Goal: Task Accomplishment & Management: Use online tool/utility

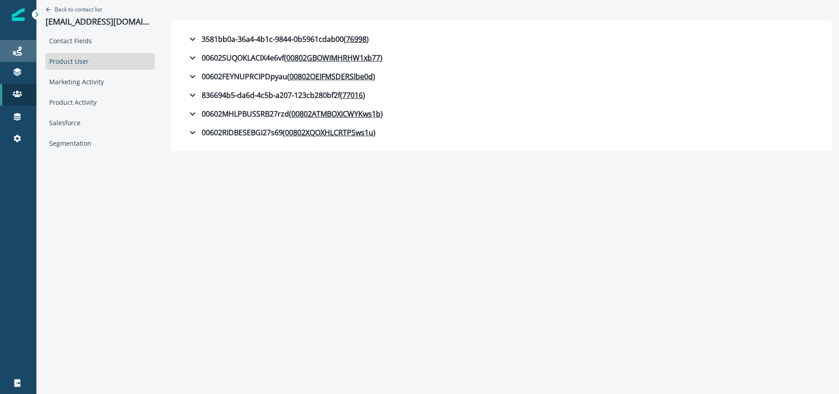
click at [28, 54] on div "Journeys" at bounding box center [18, 51] width 29 height 11
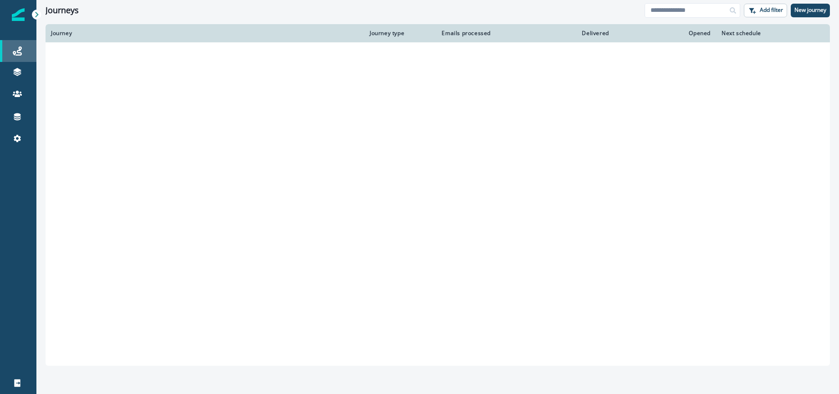
click at [28, 54] on div "Journeys" at bounding box center [18, 51] width 29 height 11
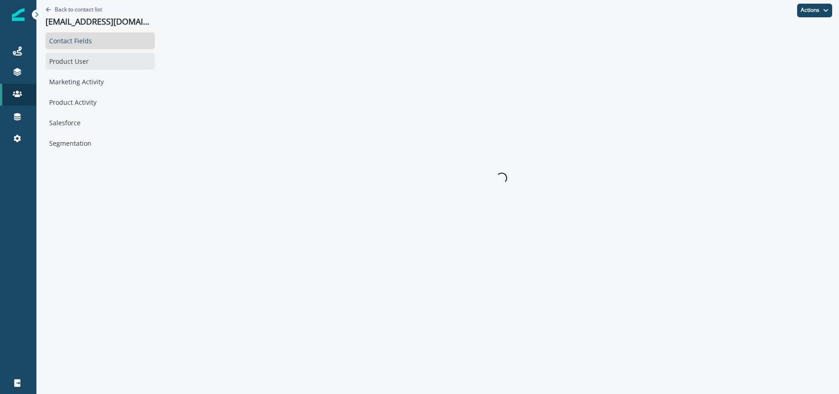
click at [75, 55] on div "Product User" at bounding box center [100, 61] width 109 height 17
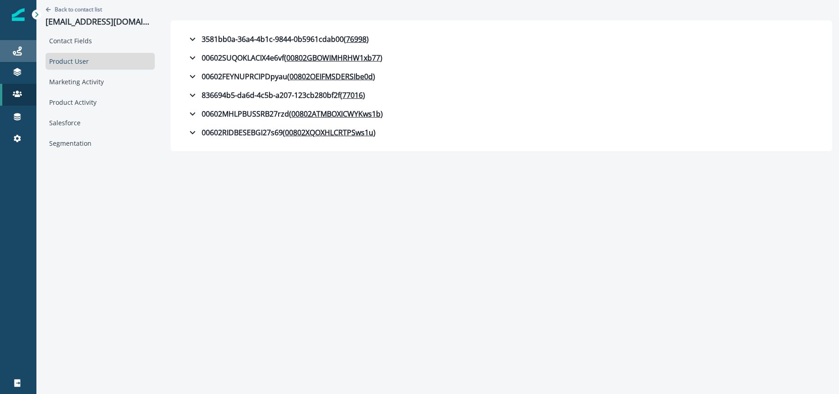
click at [13, 54] on icon at bounding box center [17, 50] width 9 height 9
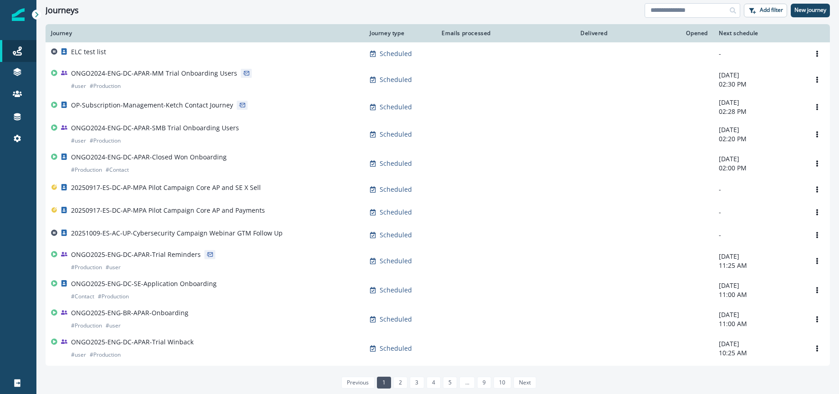
click at [699, 7] on input at bounding box center [693, 10] width 96 height 15
type input "*******"
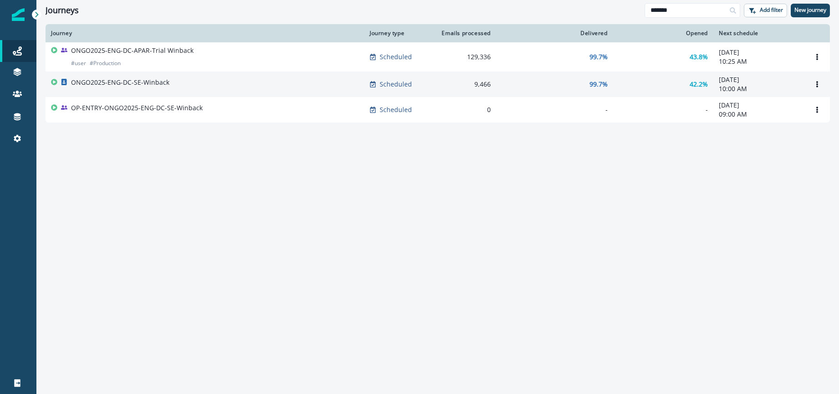
click at [137, 84] on p "ONGO2025-ENG-DC-SE-Winback" at bounding box center [120, 82] width 98 height 9
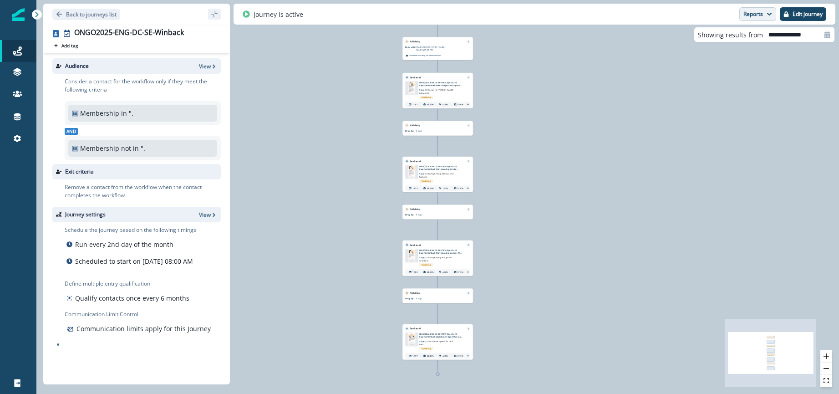
click at [756, 12] on button "Reports" at bounding box center [758, 14] width 37 height 14
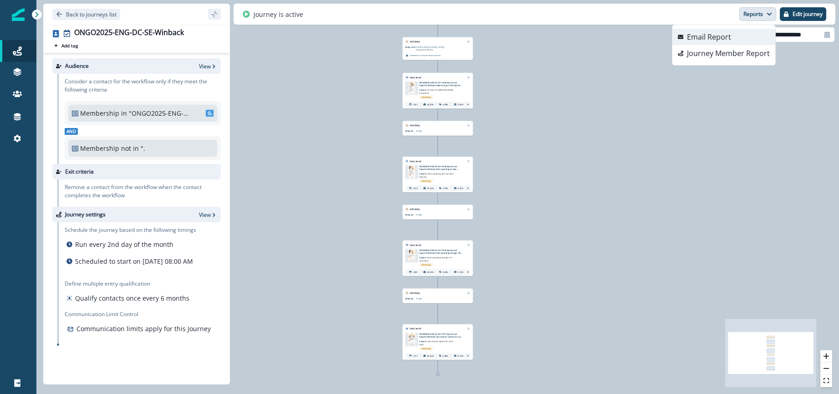
click at [731, 38] on p "Email Report" at bounding box center [709, 36] width 44 height 11
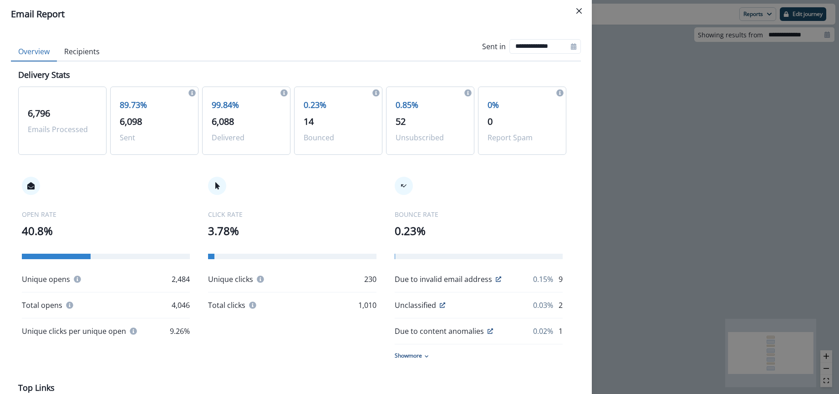
click at [86, 52] on button "Recipients" at bounding box center [82, 51] width 50 height 19
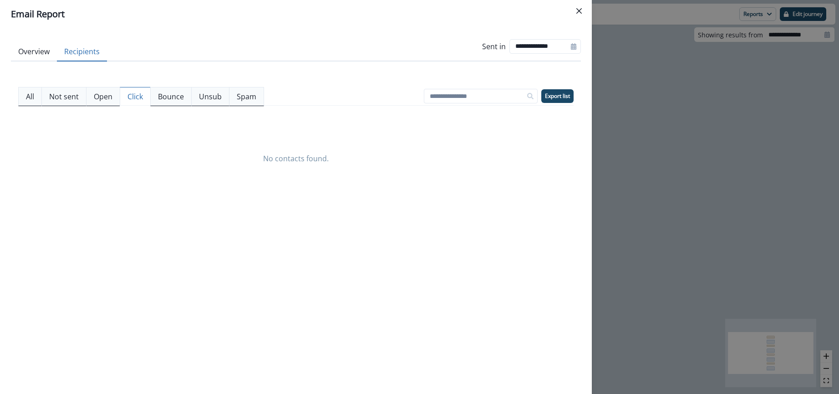
click at [134, 96] on p "Click" at bounding box center [135, 96] width 15 height 11
